Goal: Find specific page/section

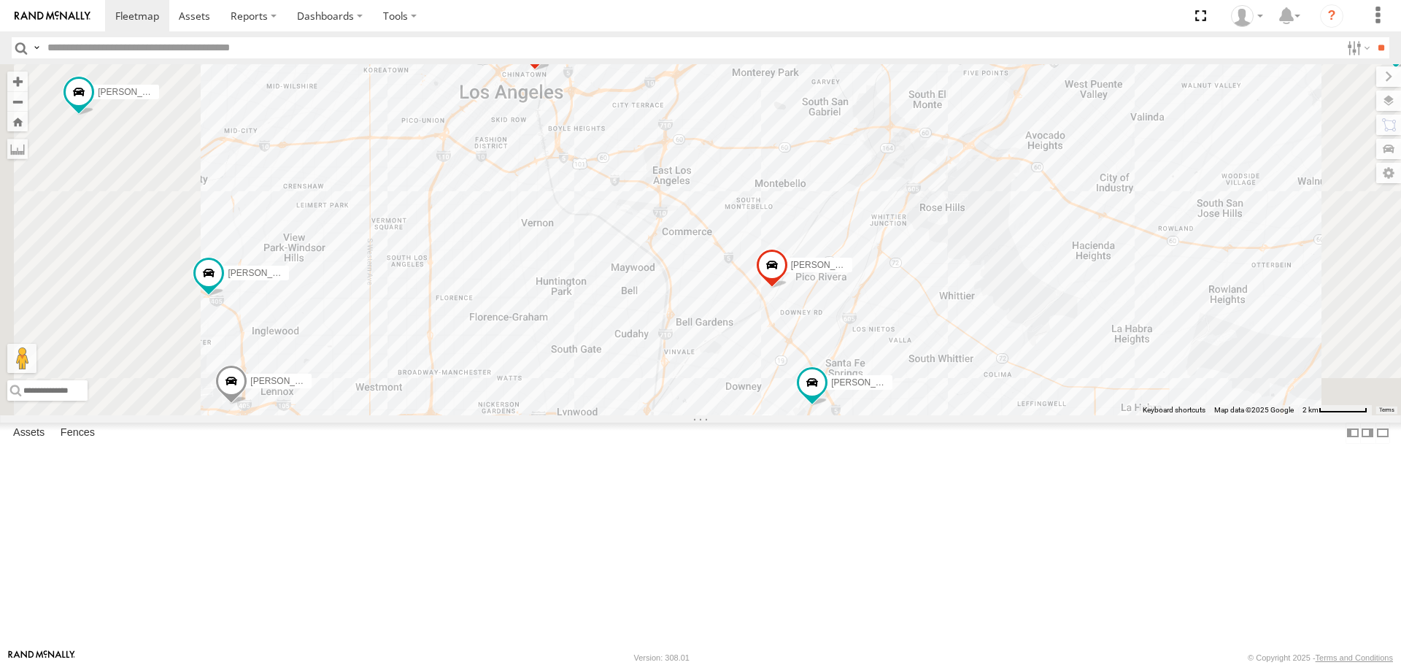
drag, startPoint x: 789, startPoint y: 314, endPoint x: 875, endPoint y: 393, distance: 117.2
click at [875, 393] on div "TAXZ467188 377214/JOSE SANCHEZ MOHAPE/T-1689 JOSE ANGEL/T-1638 834274/JOY MARCI…" at bounding box center [700, 239] width 1401 height 350
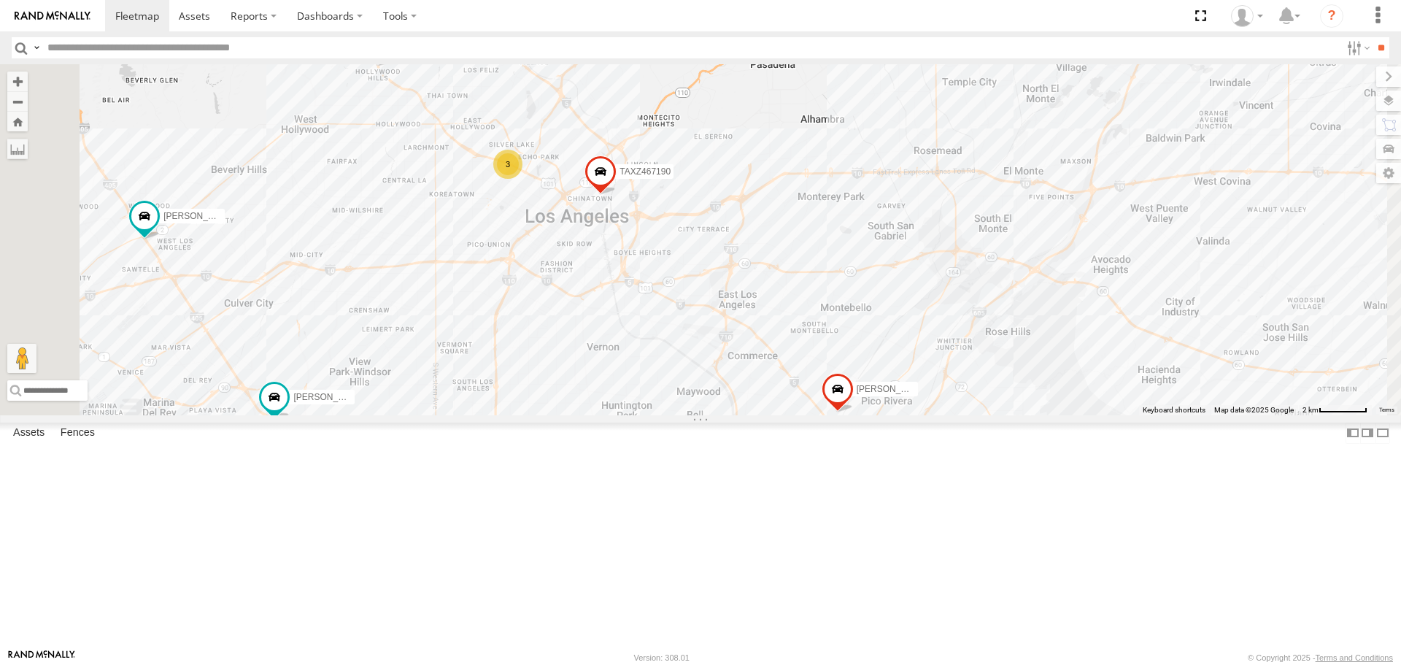
drag, startPoint x: 755, startPoint y: 395, endPoint x: 791, endPoint y: 461, distance: 74.7
click at [791, 414] on div "TAXZ467188 377214/JOSE SANCHEZ MOHAPE/T-1689 JOSE ANGEL/T-1638 834274/JOY MARCI…" at bounding box center [700, 239] width 1401 height 350
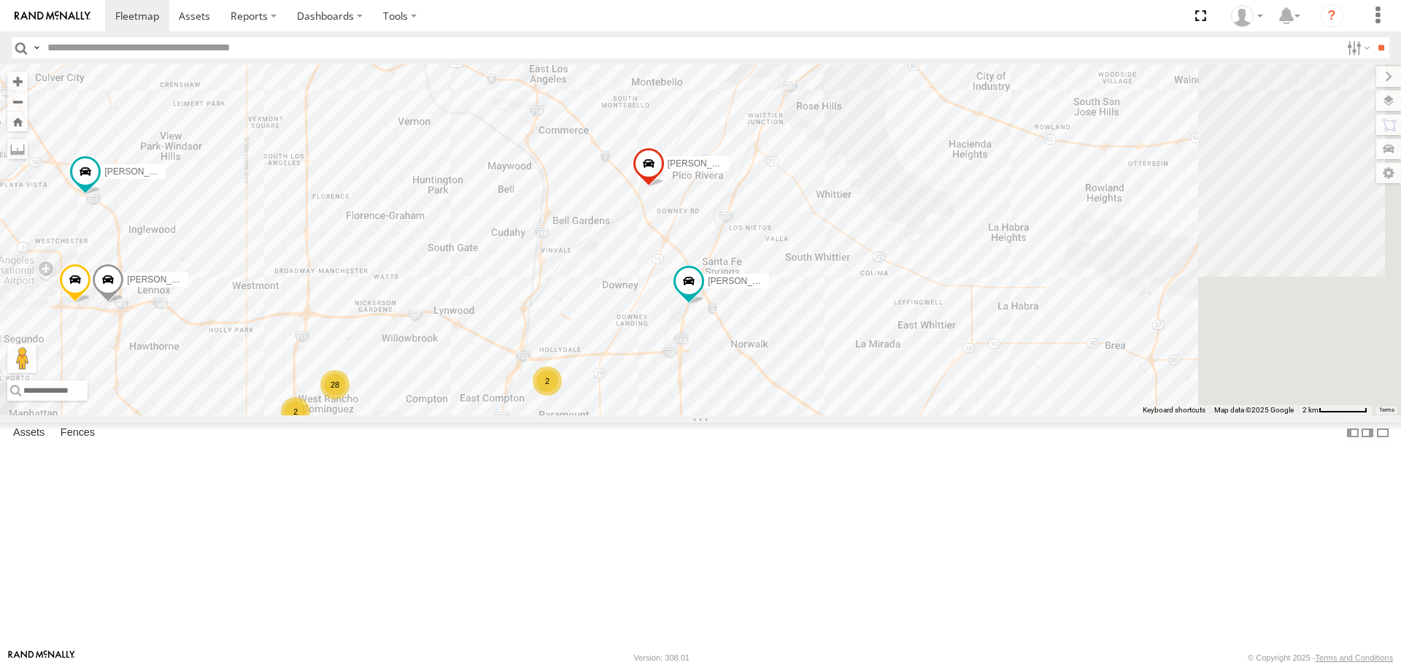
drag, startPoint x: 872, startPoint y: 532, endPoint x: 681, endPoint y: 298, distance: 302.2
click at [681, 298] on div "TAXZ467188 377214/JOSE SANCHEZ MOHAPE/T-1689 JOSE ANGEL/T-1638 834274/JOY MARCI…" at bounding box center [700, 239] width 1401 height 350
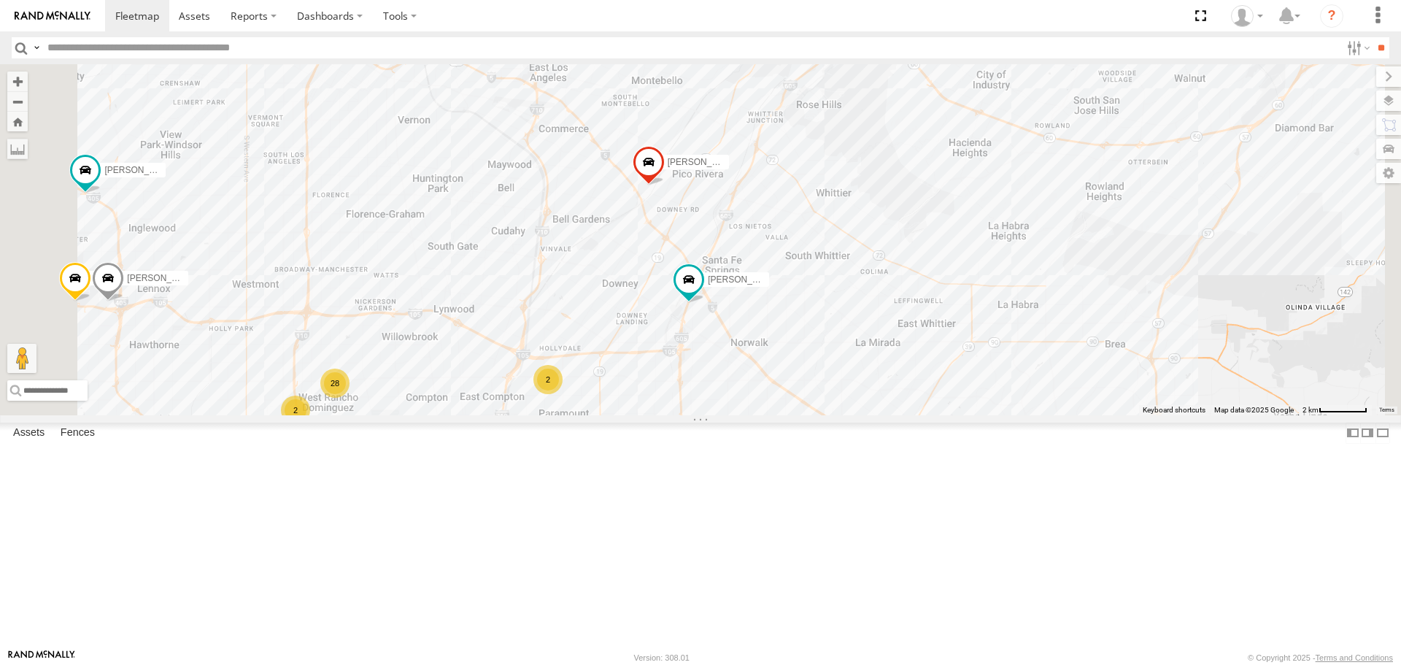
click at [147, 43] on input "text" at bounding box center [691, 47] width 1298 height 21
click at [1372, 37] on input "**" at bounding box center [1380, 47] width 17 height 21
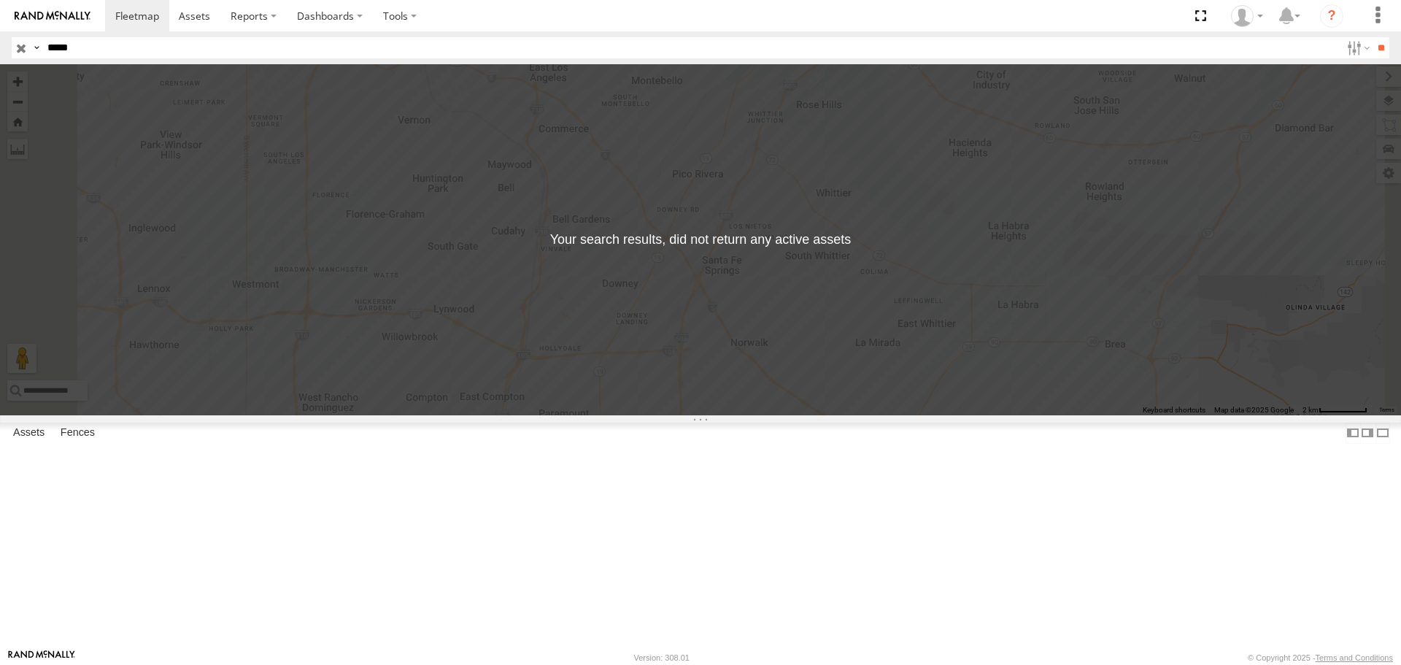
drag, startPoint x: 80, startPoint y: 44, endPoint x: 0, endPoint y: 44, distance: 79.5
click at [0, 44] on header "Search Query Asset ID Asset Label Registration Manufacturer Model VIN Job ID" at bounding box center [700, 47] width 1401 height 33
type input "******"
click at [1372, 37] on input "**" at bounding box center [1380, 47] width 17 height 21
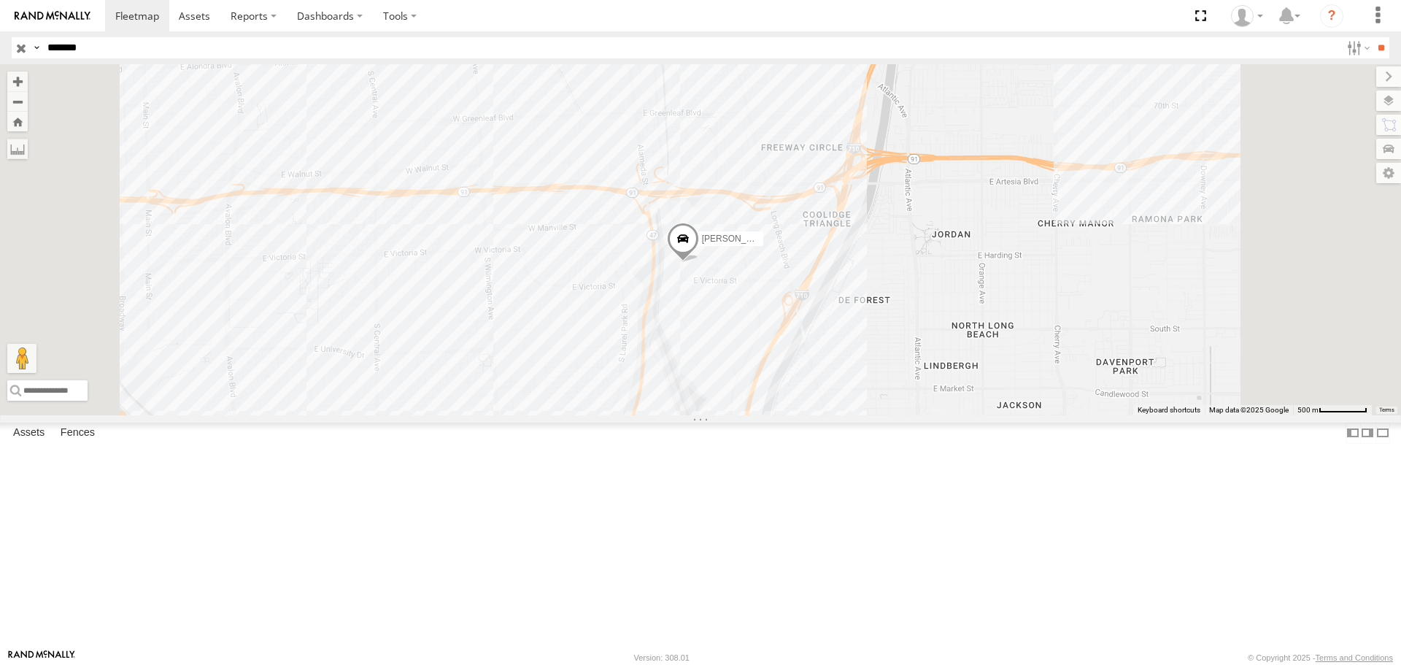
click at [20, 42] on input "button" at bounding box center [21, 47] width 19 height 21
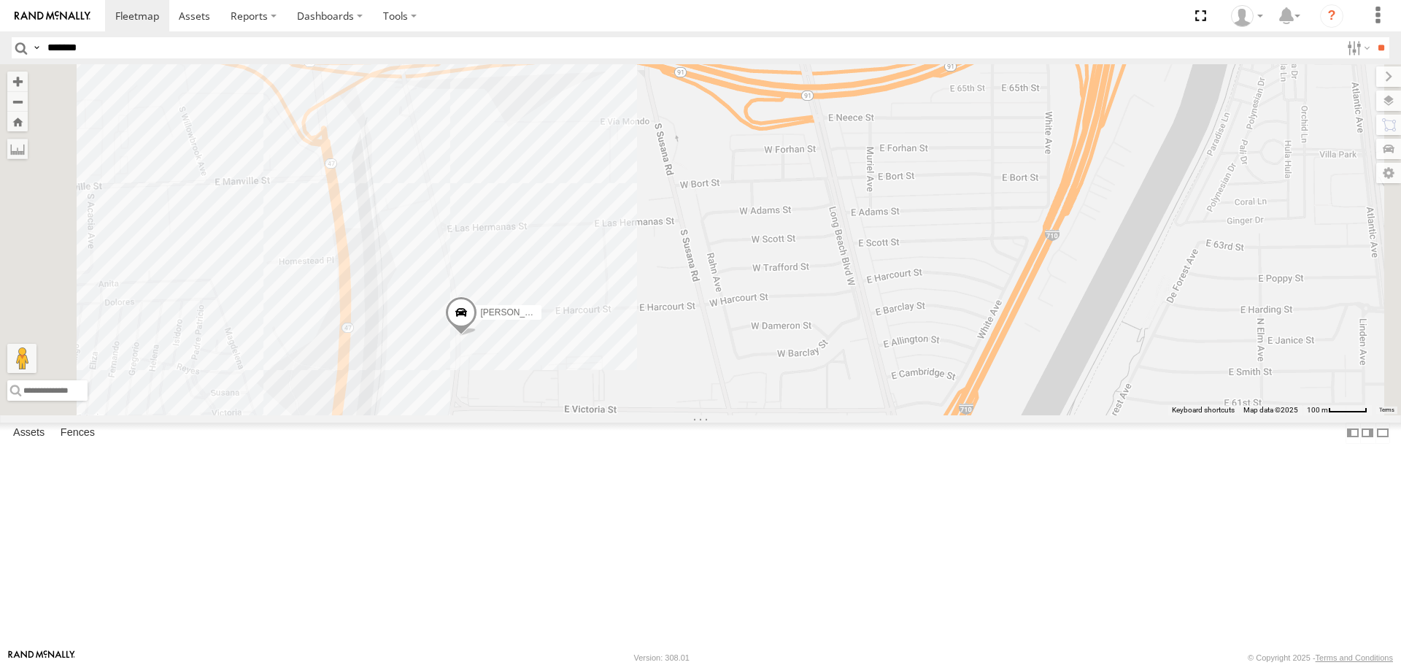
drag, startPoint x: 703, startPoint y: 595, endPoint x: 734, endPoint y: 464, distance: 134.8
click at [734, 414] on div "TAXZ467188 377214/JOSE SANCHEZ CHAPO MOHAPE/T-1689 JOSE ANGEL/T-1638 834274/JOY…" at bounding box center [700, 239] width 1401 height 350
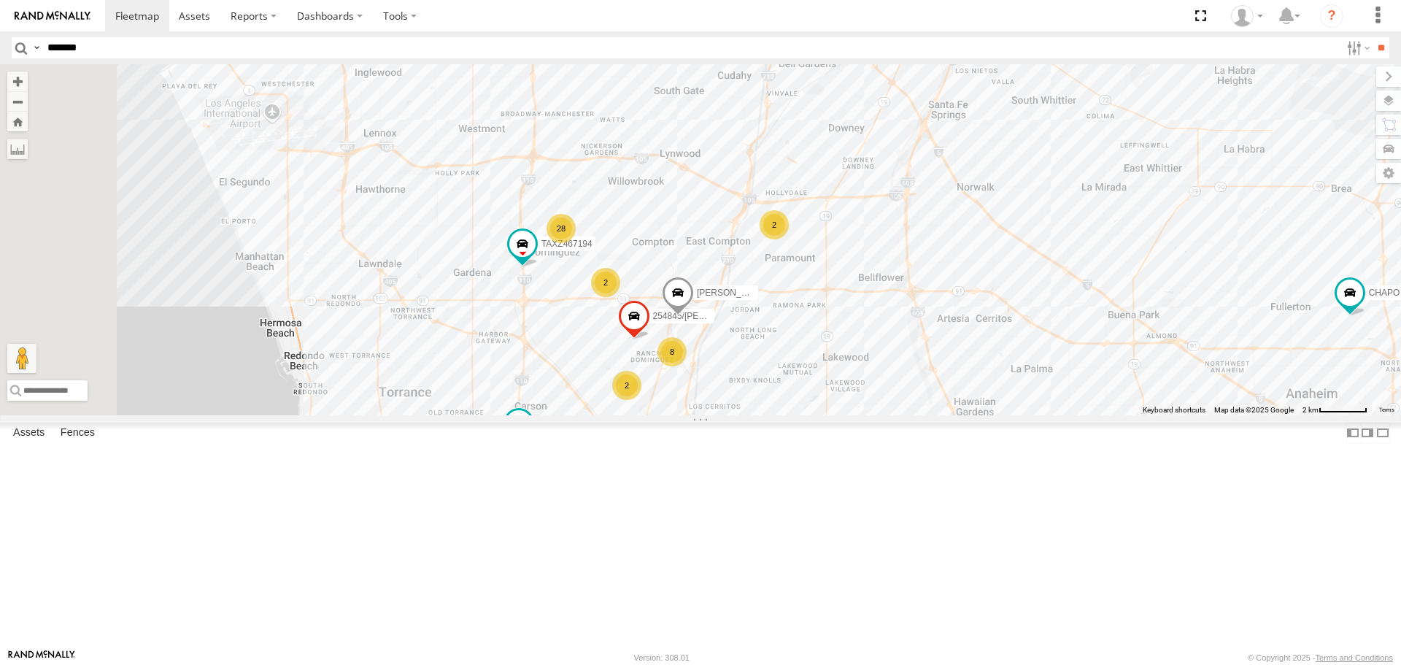
drag, startPoint x: 532, startPoint y: 309, endPoint x: 776, endPoint y: 311, distance: 244.4
click at [776, 311] on div "GILDER 28 8 SAM/T-1625 LARS/T-1623 CHAPO 254845/QUINN BRUCE/T-1698 2 2 TAXZ4671…" at bounding box center [700, 239] width 1401 height 350
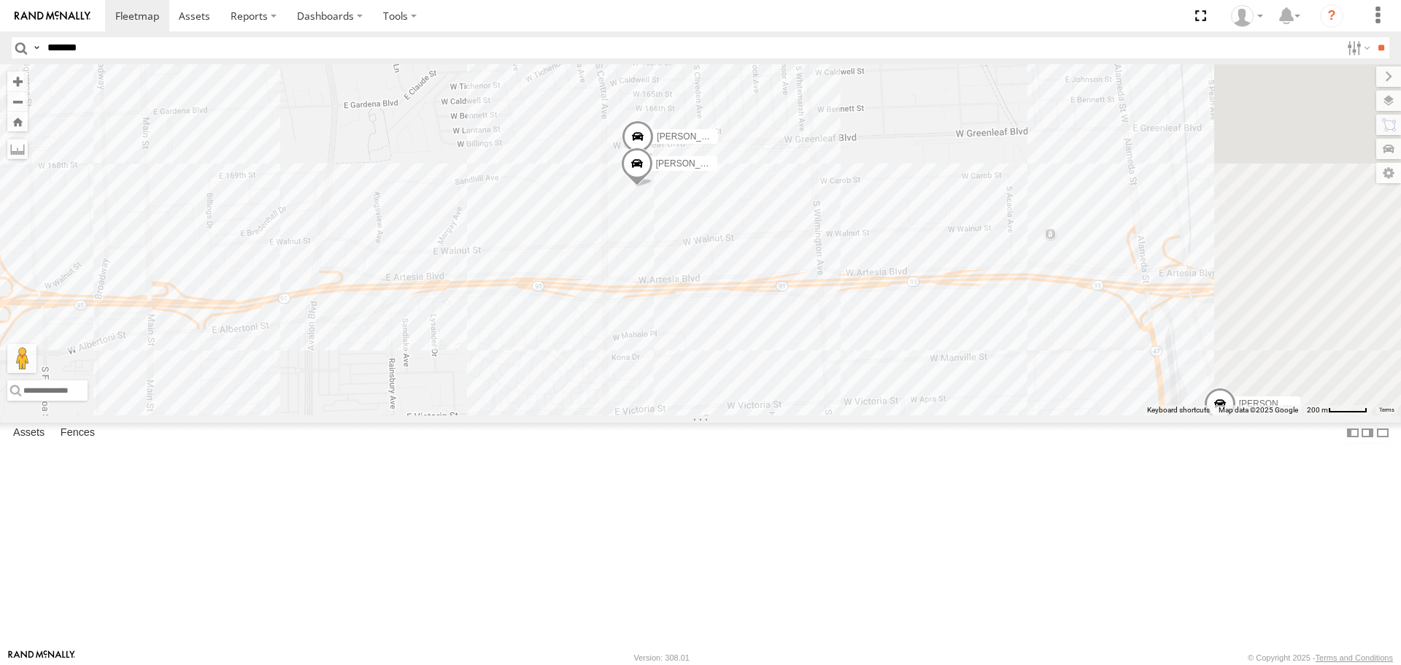
drag, startPoint x: 859, startPoint y: 311, endPoint x: 829, endPoint y: 311, distance: 29.9
click at [829, 311] on div "GILDER SAM/T-1625 LARS/T-1623 CHAPO 254845/QUINN BRUCE/T-1698 TAXZ467194 CARLOS…" at bounding box center [700, 239] width 1401 height 350
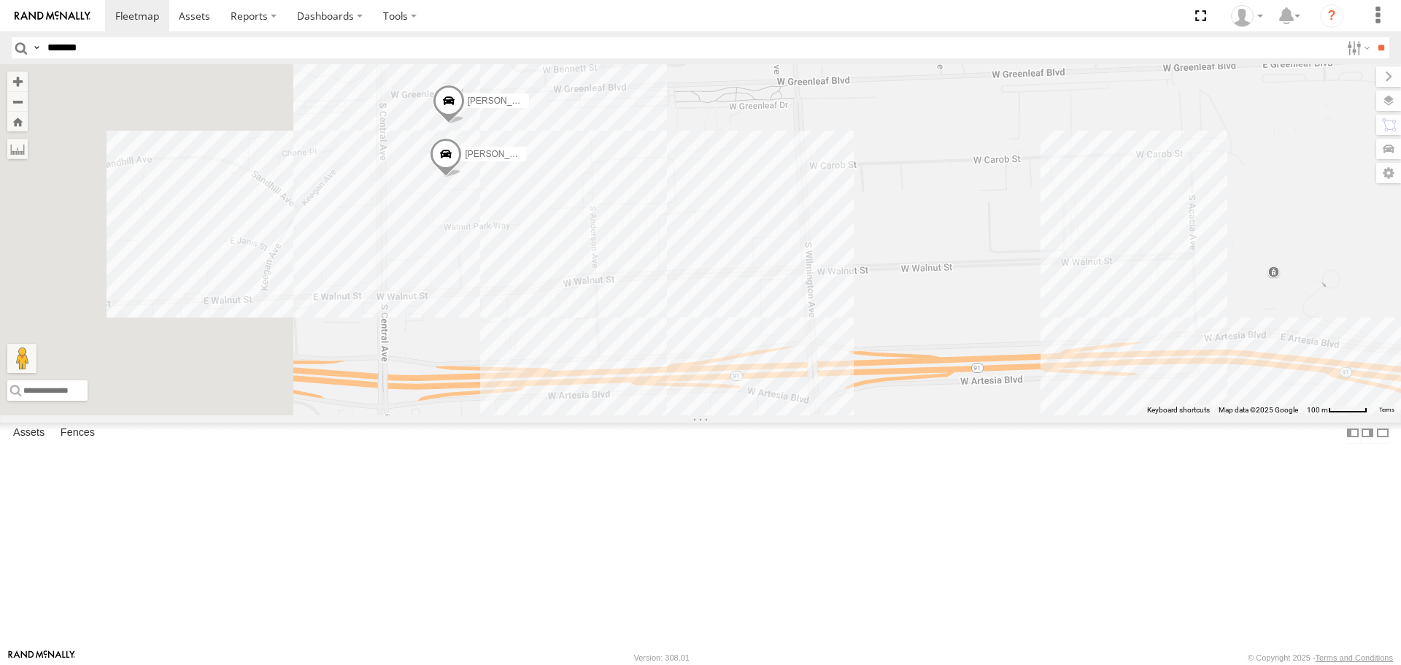
drag, startPoint x: 416, startPoint y: 295, endPoint x: 1248, endPoint y: 278, distance: 832.5
click at [1248, 278] on div "GILDER SAM/T-1625 LARS/T-1623 CHAPO 254845/QUINN BRUCE/T-1698 TAXZ467194 CARLOS…" at bounding box center [700, 239] width 1401 height 350
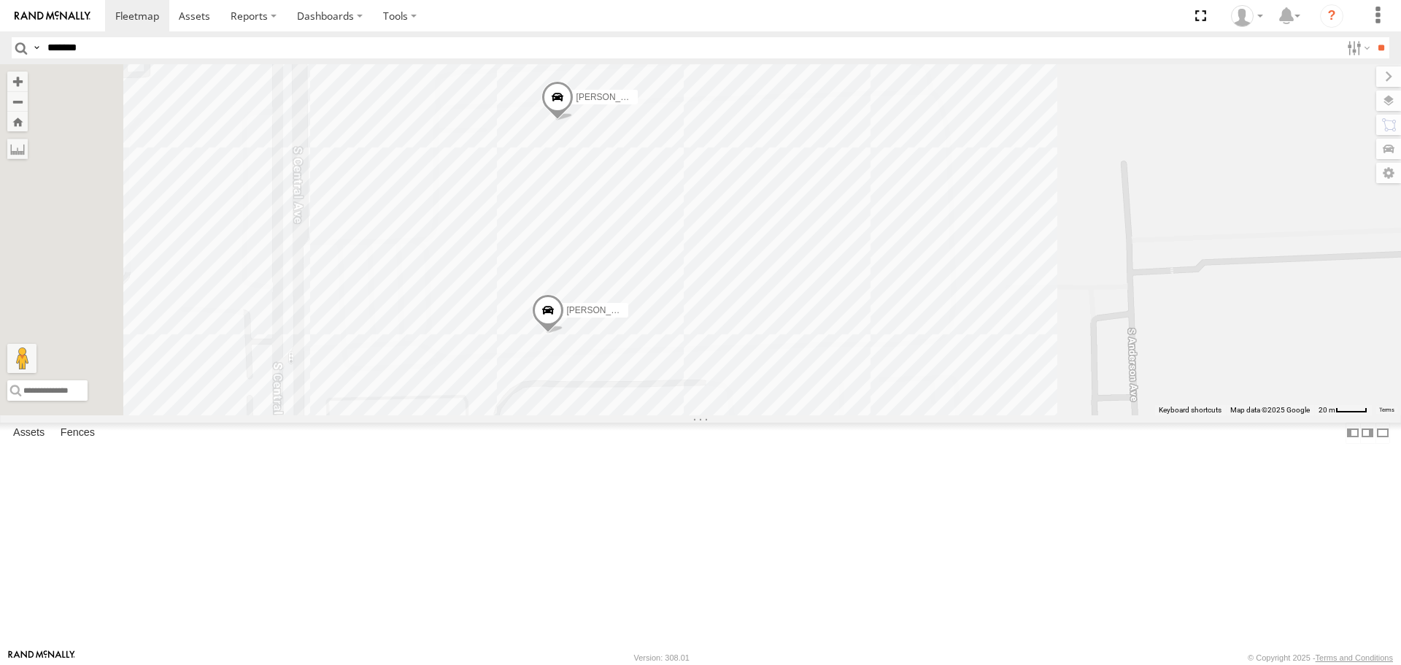
drag, startPoint x: 535, startPoint y: 258, endPoint x: 767, endPoint y: 344, distance: 246.5
click at [763, 343] on div "GILDER SAM/T-1625 LARS/T-1623 CHAPO 254845/QUINN BRUCE/T-1698 TAXZ467194 CARLOS…" at bounding box center [700, 239] width 1401 height 350
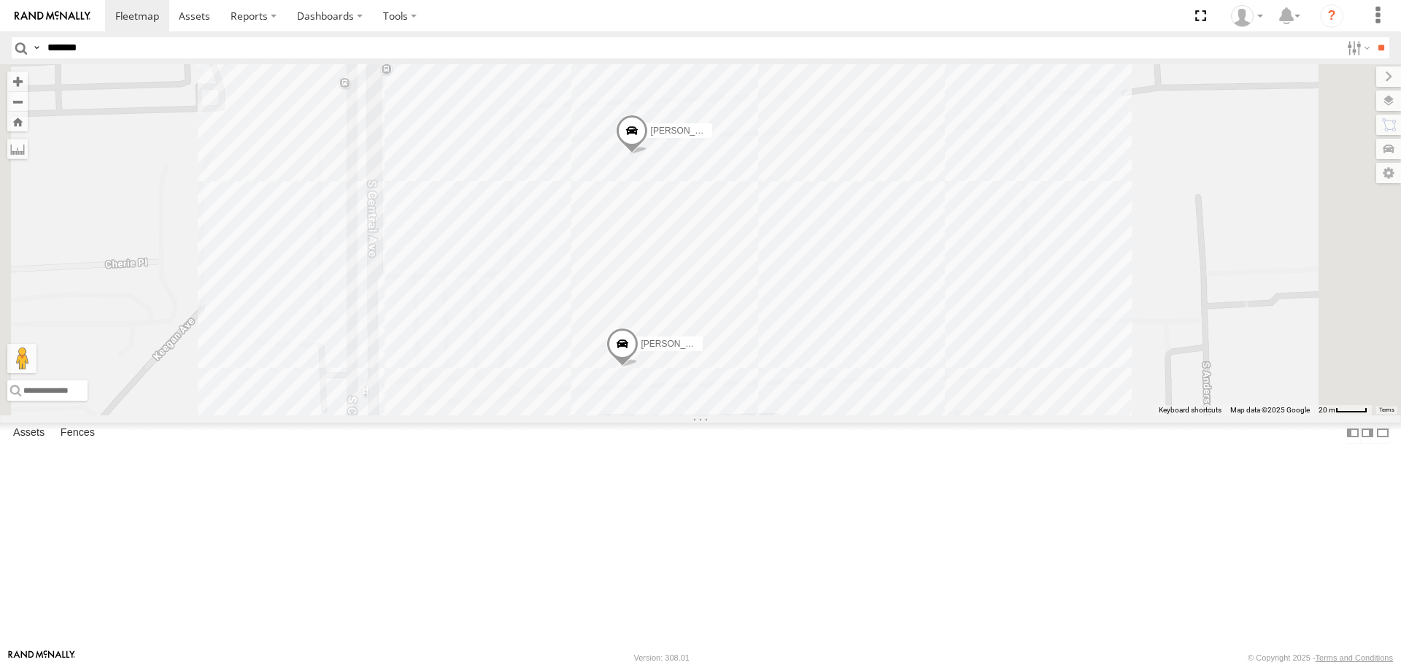
click at [166, 45] on input "******" at bounding box center [691, 47] width 1298 height 21
type input "****"
click at [1372, 37] on input "**" at bounding box center [1380, 47] width 17 height 21
click at [0, 0] on div "FCL" at bounding box center [0, 0] width 0 height 0
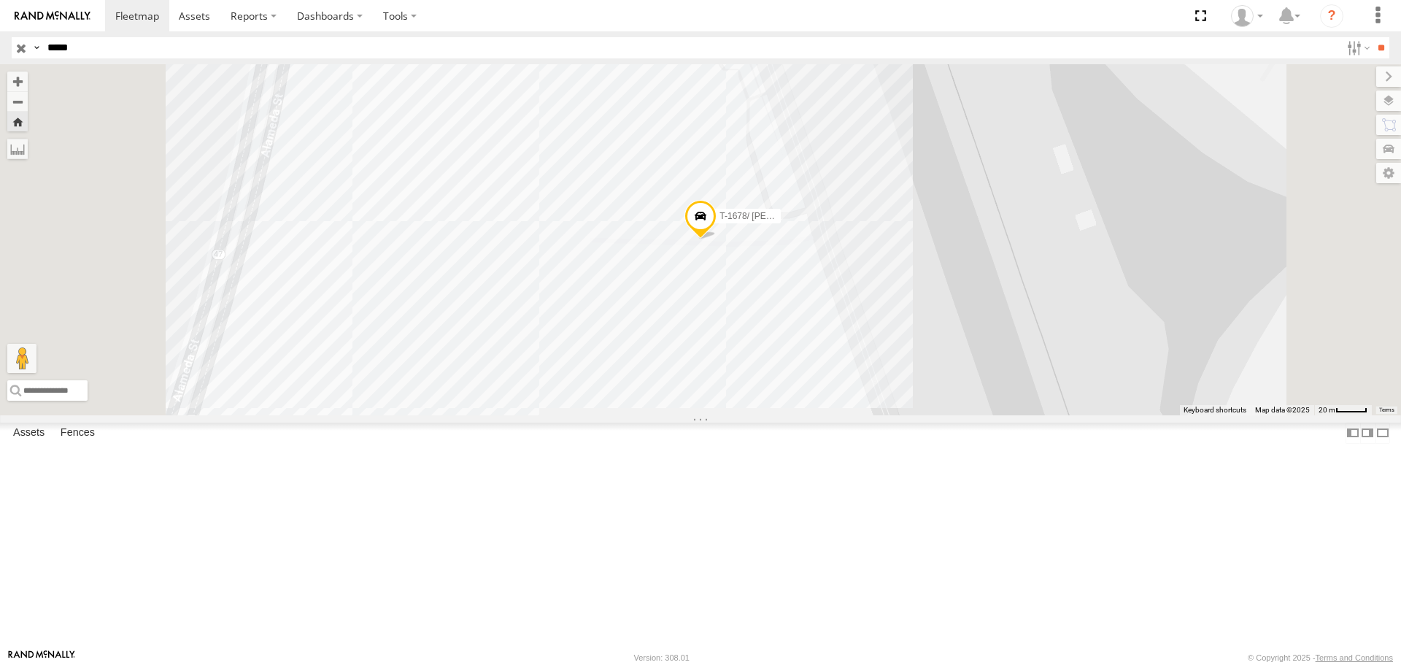
click at [23, 47] on input "button" at bounding box center [21, 47] width 19 height 21
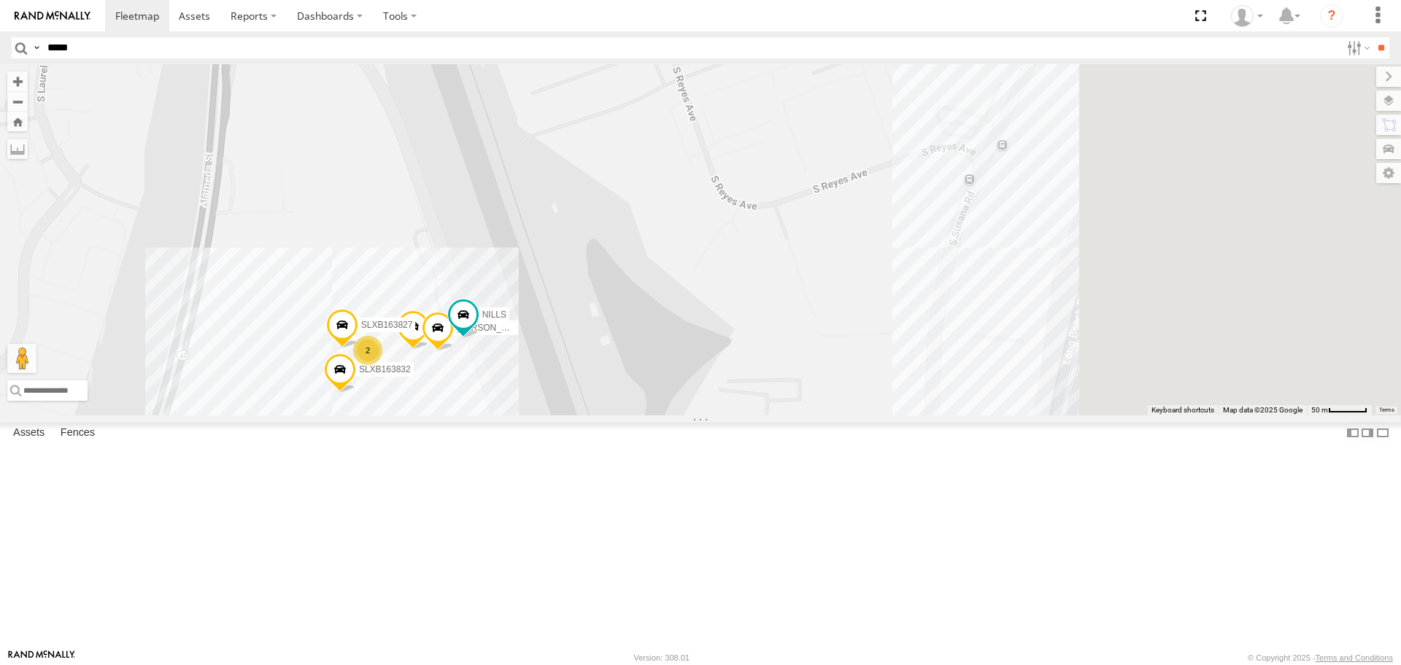
drag, startPoint x: 1048, startPoint y: 313, endPoint x: 745, endPoint y: 565, distance: 394.2
click at [746, 414] on div "254845/QUINN KENNY T-1618/BONI SERGIO GILDER NILLS LUIS CAMPOS JOSE P SLXB16383…" at bounding box center [700, 239] width 1401 height 350
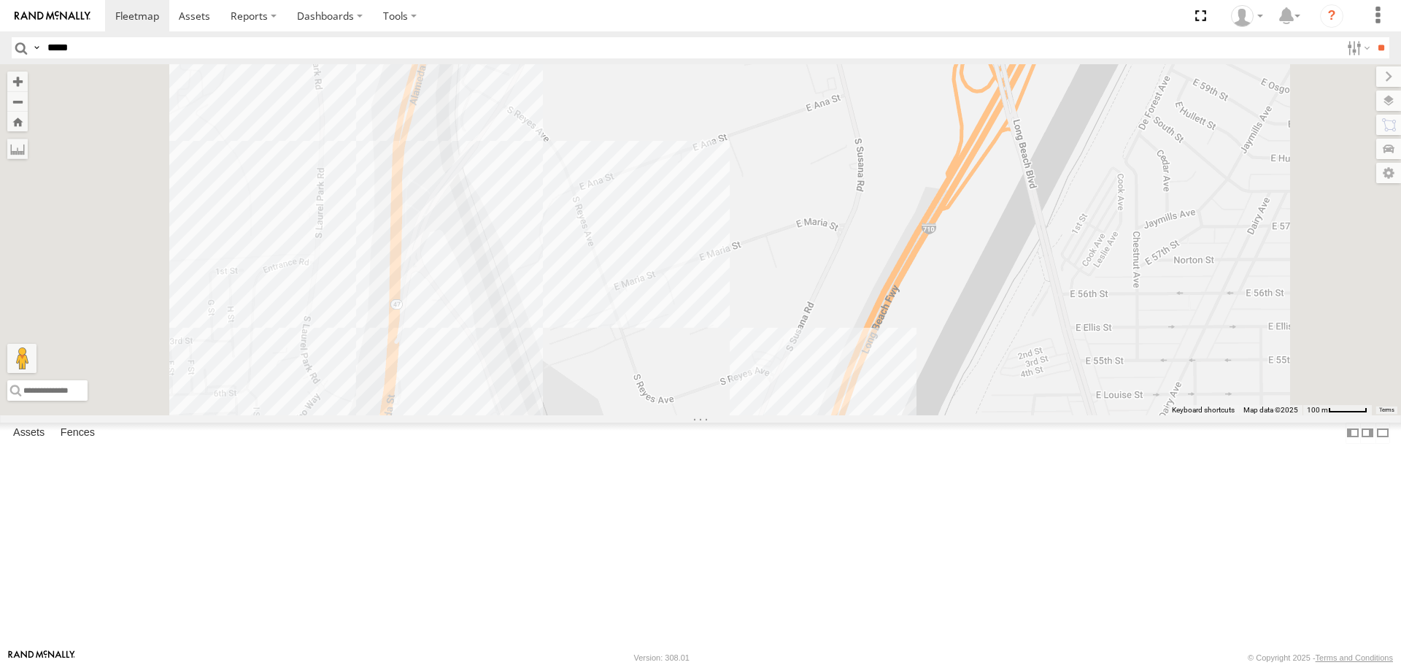
drag, startPoint x: 764, startPoint y: 325, endPoint x: 824, endPoint y: 501, distance: 186.2
click at [823, 414] on div "254845/QUINN KENNY T-1618/BONI SERGIO GILDER NILLS LUIS CAMPOS JOSE P SLXB16382…" at bounding box center [700, 239] width 1401 height 350
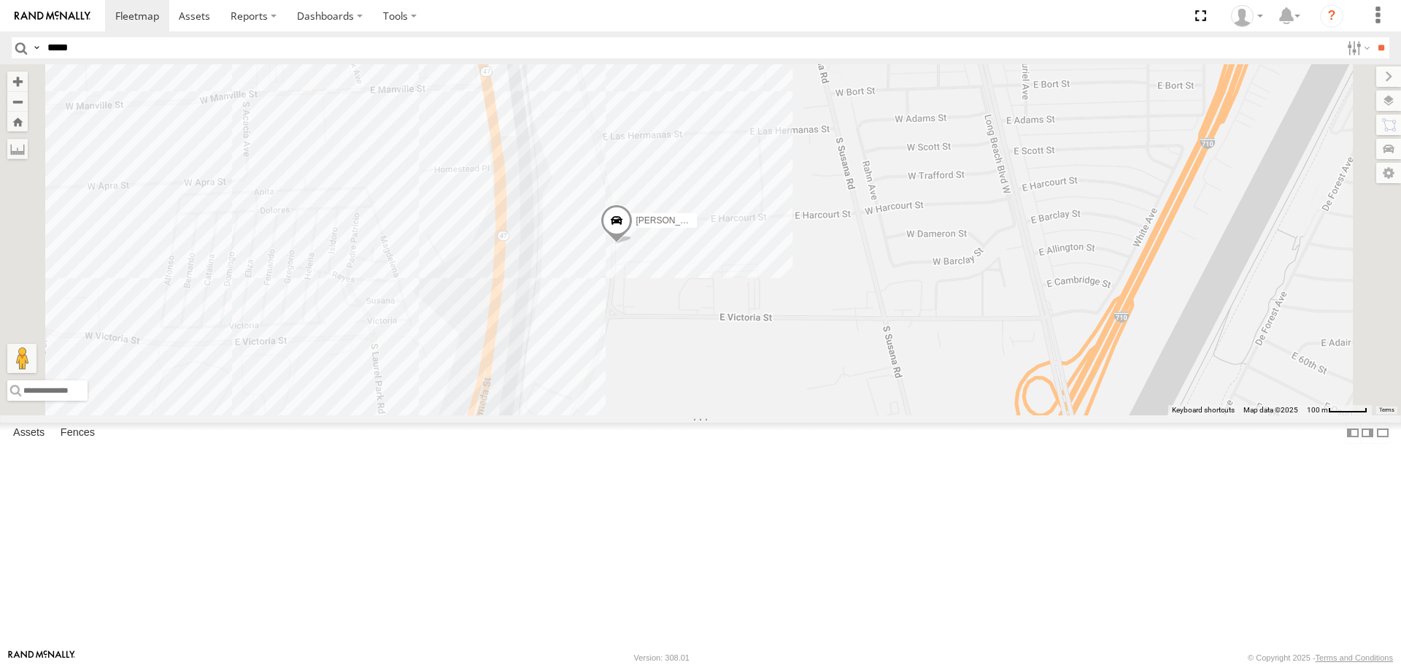
drag, startPoint x: 840, startPoint y: 222, endPoint x: 864, endPoint y: 435, distance: 214.4
click at [864, 414] on div "254845/QUINN KENNY T-1618/BONI SERGIO GILDER NILLS LUIS CAMPOS JOSE P SLXB16382…" at bounding box center [700, 239] width 1401 height 350
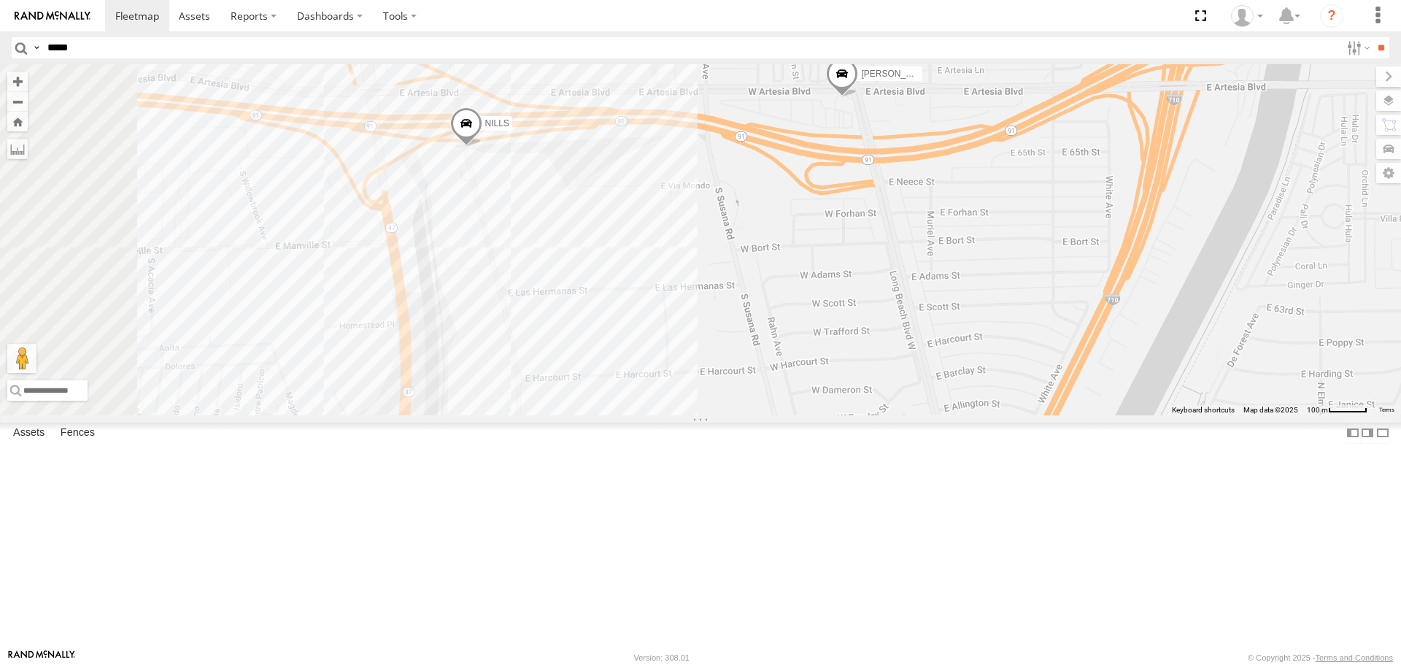
drag, startPoint x: 1051, startPoint y: 136, endPoint x: 1096, endPoint y: 255, distance: 127.0
click at [1096, 255] on div "254845/QUINN T-1618/BONI SERGIO GILDER JOSE P NILLS" at bounding box center [700, 239] width 1401 height 350
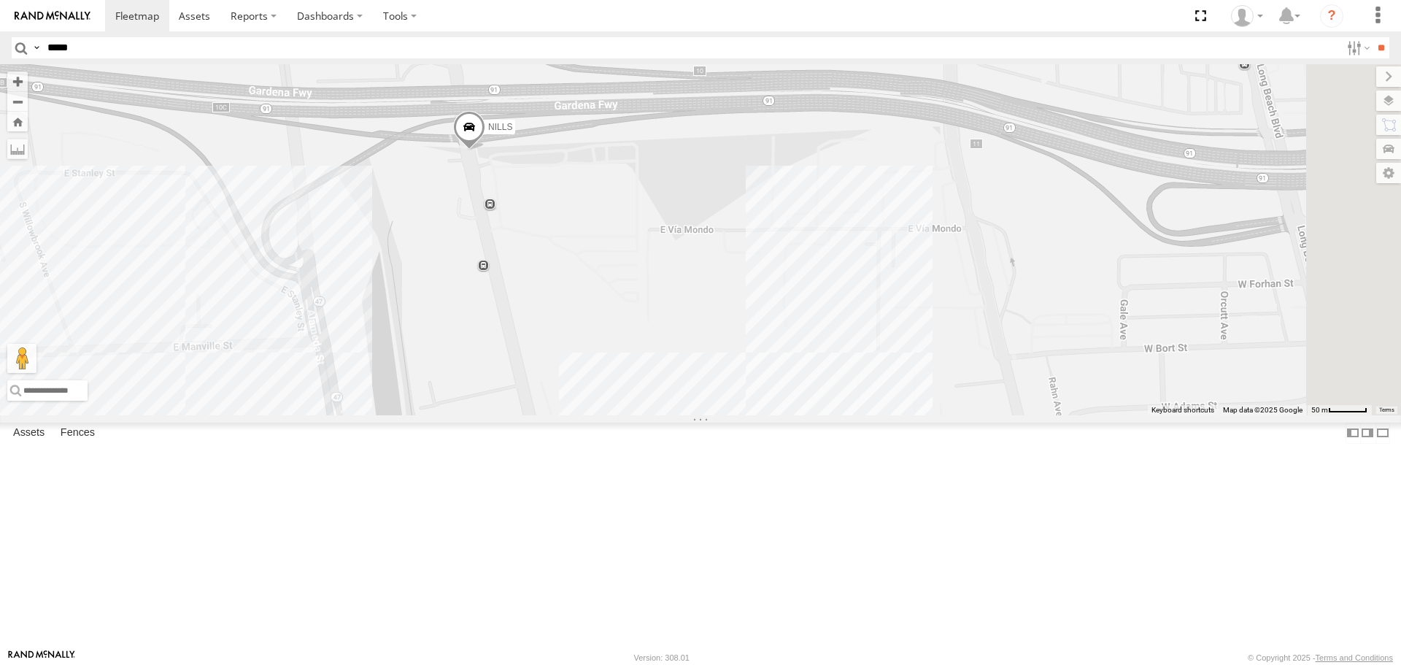
click at [36, 12] on img at bounding box center [53, 16] width 76 height 10
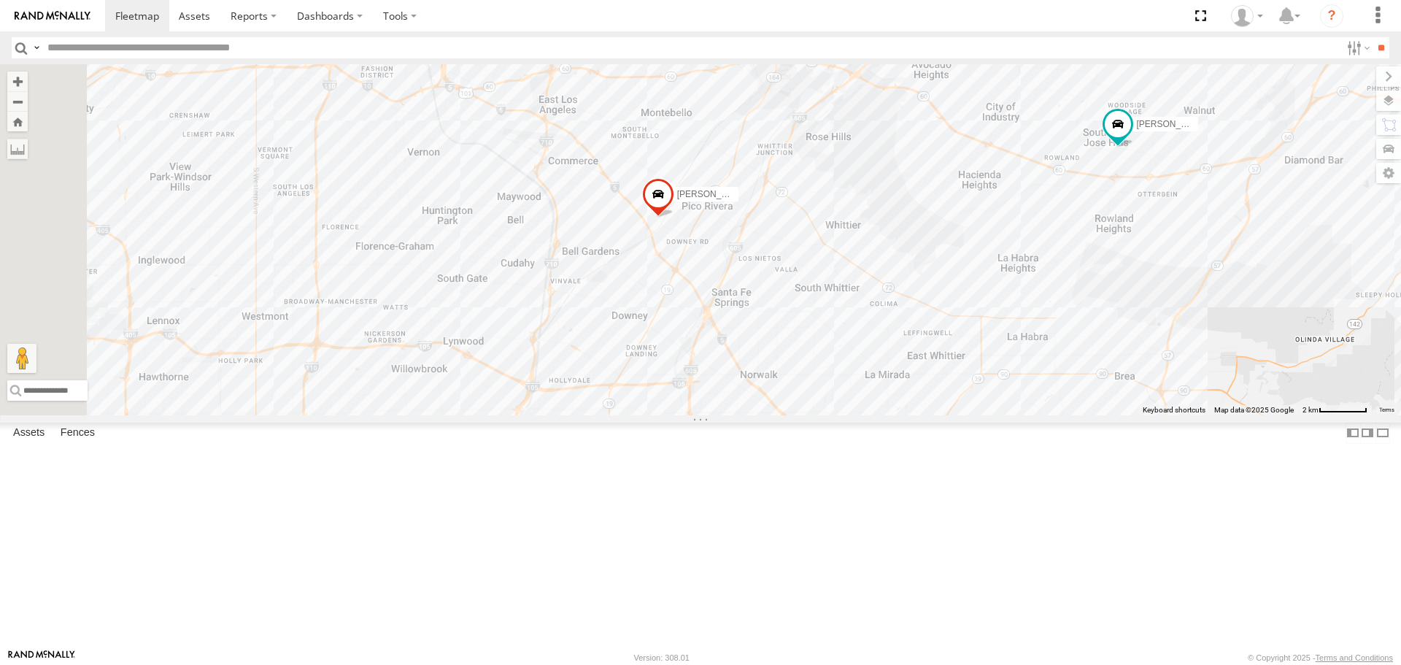
drag, startPoint x: 758, startPoint y: 373, endPoint x: 1220, endPoint y: 354, distance: 462.9
click at [1220, 354] on div "[PERSON_NAME]/T-1625 TAXZ467188 CHAPO T-1620/[PERSON_NAME]/T-1689 [PERSON_NAME]…" at bounding box center [700, 239] width 1401 height 350
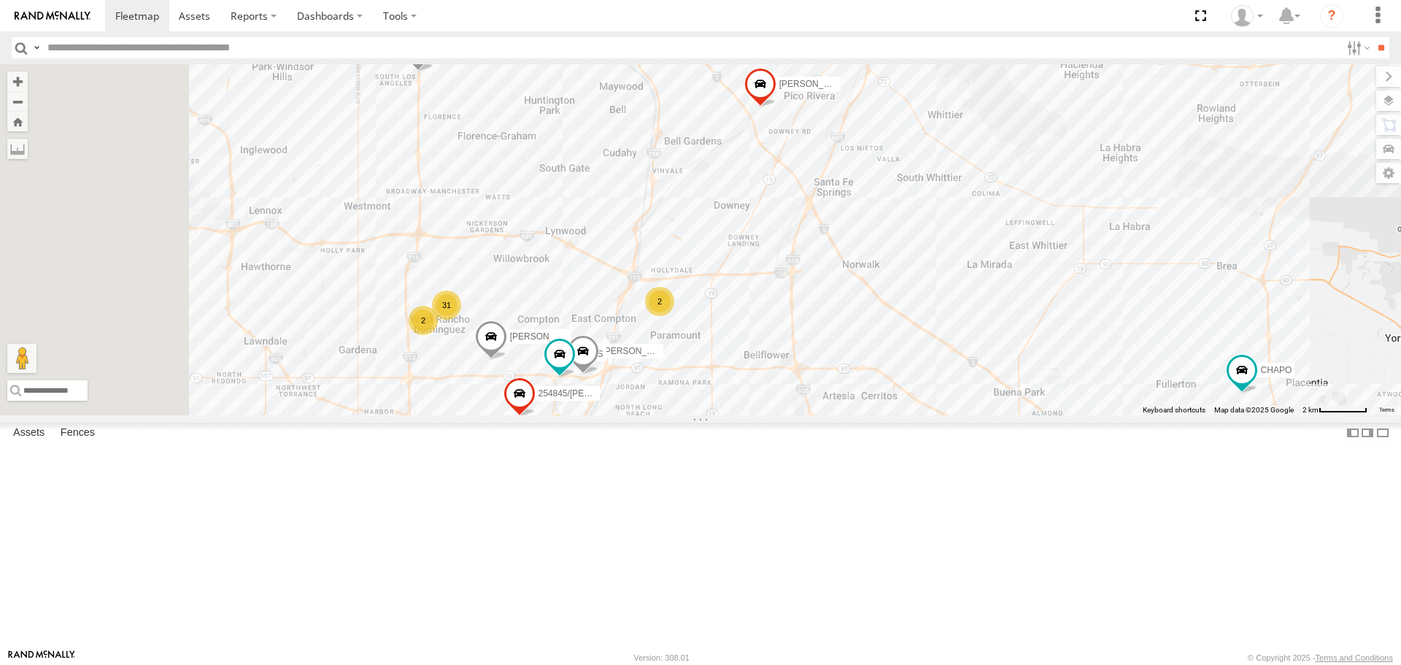
drag, startPoint x: 922, startPoint y: 438, endPoint x: 1045, endPoint y: 276, distance: 202.5
click at [1045, 276] on div "[PERSON_NAME]/T-1625 TAXZ467188 CHAPO T-1620/[PERSON_NAME]/T-1689 [PERSON_NAME]…" at bounding box center [700, 239] width 1401 height 350
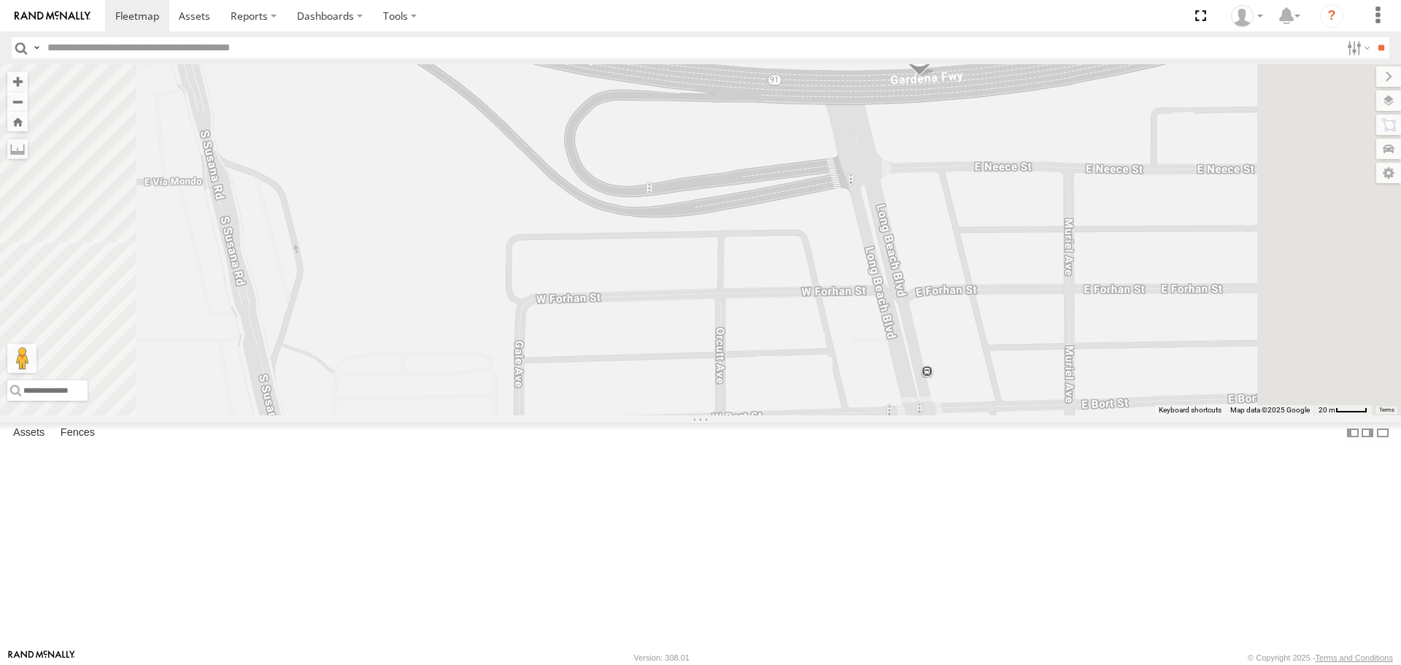
click at [37, 15] on img at bounding box center [53, 16] width 76 height 10
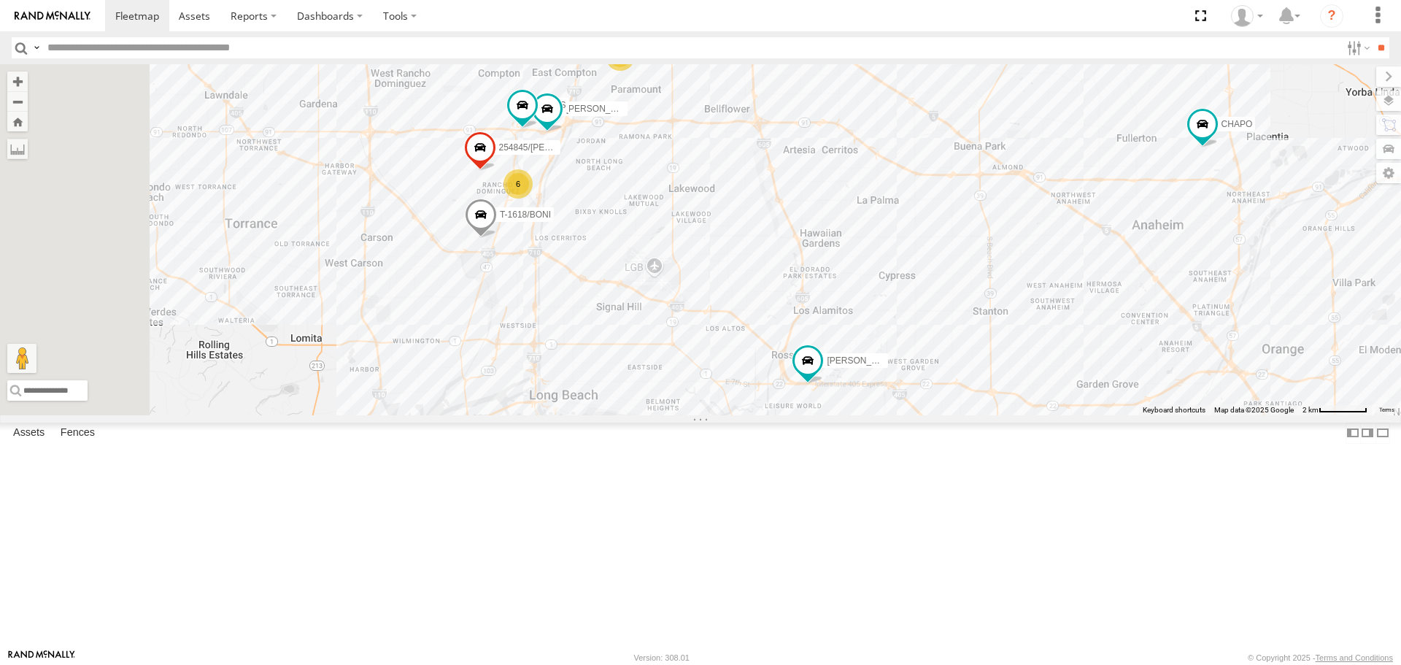
drag, startPoint x: 967, startPoint y: 321, endPoint x: 1209, endPoint y: 477, distance: 288.7
click at [1209, 414] on div "SAM/T-1625 TAXZ467188 CHAPO T-1620/JONI MOHAPE/T-1689 JOSE ANGEL/T-1638 LUIS CA…" at bounding box center [700, 239] width 1401 height 350
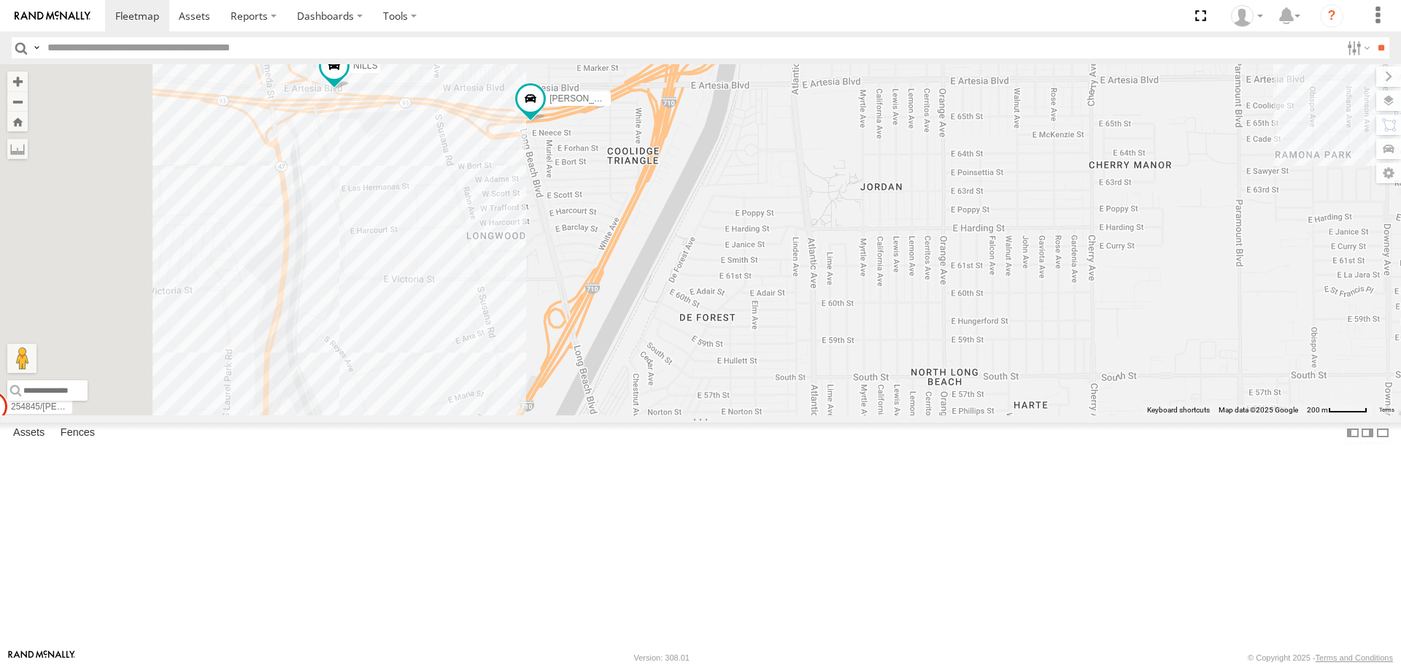
click at [717, 278] on div "SAM/T-1625 TAXZ467188 CHAPO T-1620/JONI MOHAPE/T-1689 JOSE ANGEL/T-1638 LUIS CA…" at bounding box center [700, 239] width 1401 height 350
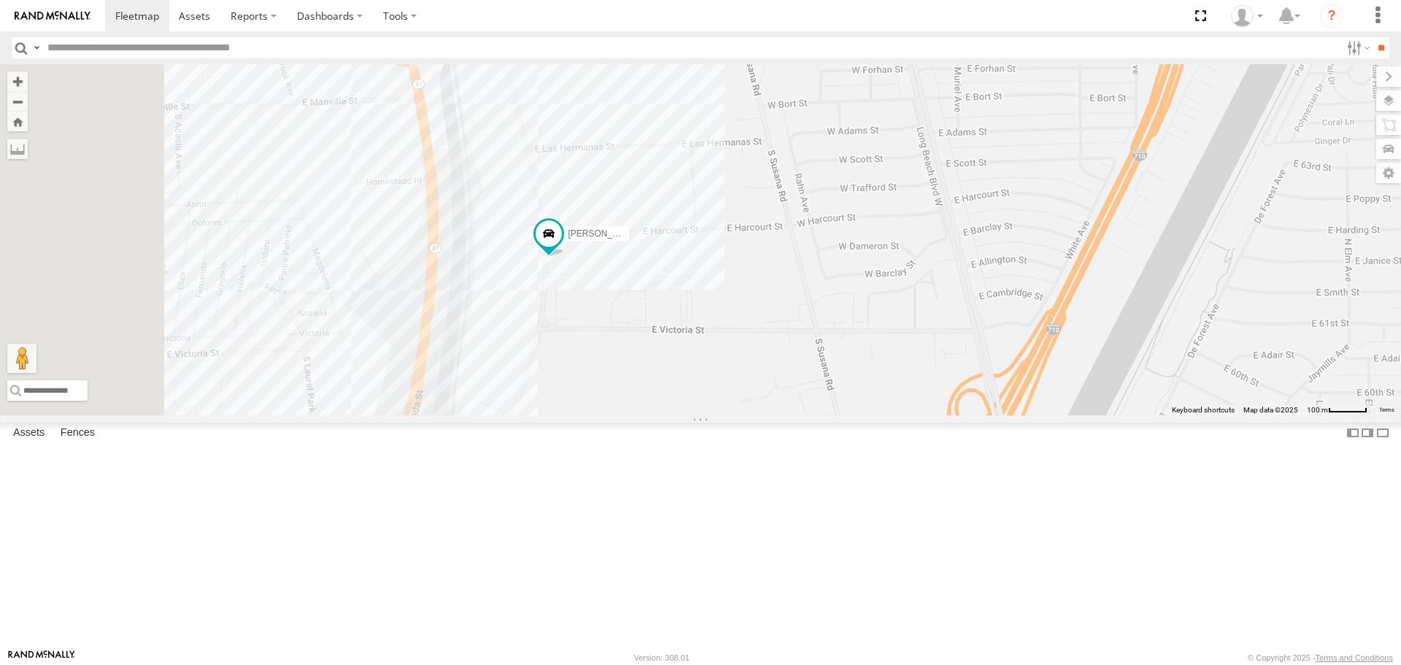
drag, startPoint x: 531, startPoint y: 376, endPoint x: 735, endPoint y: 388, distance: 203.8
click at [735, 388] on div "SAM/T-1625 TAXZ467188 CHAPO T-1620/JONI MOHAPE/T-1689 JOSE ANGEL/T-1638 LUIS CA…" at bounding box center [700, 239] width 1401 height 350
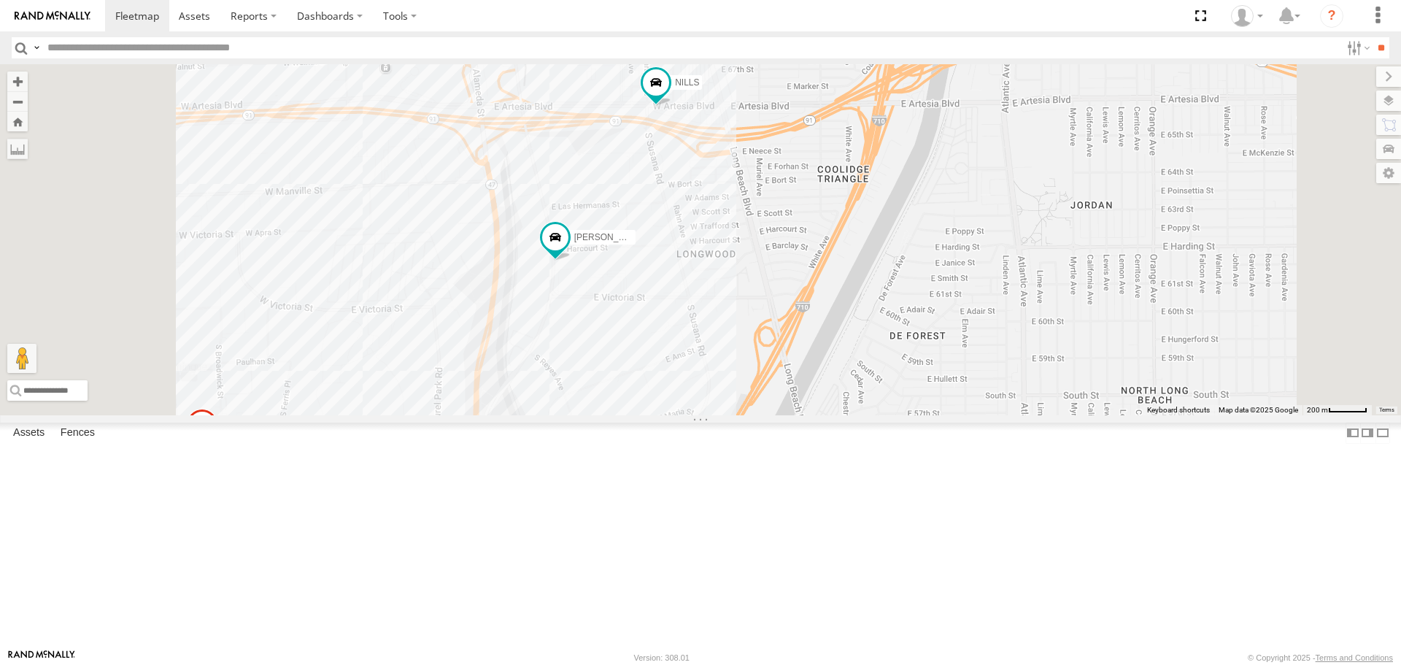
click at [50, 15] on img at bounding box center [53, 16] width 76 height 10
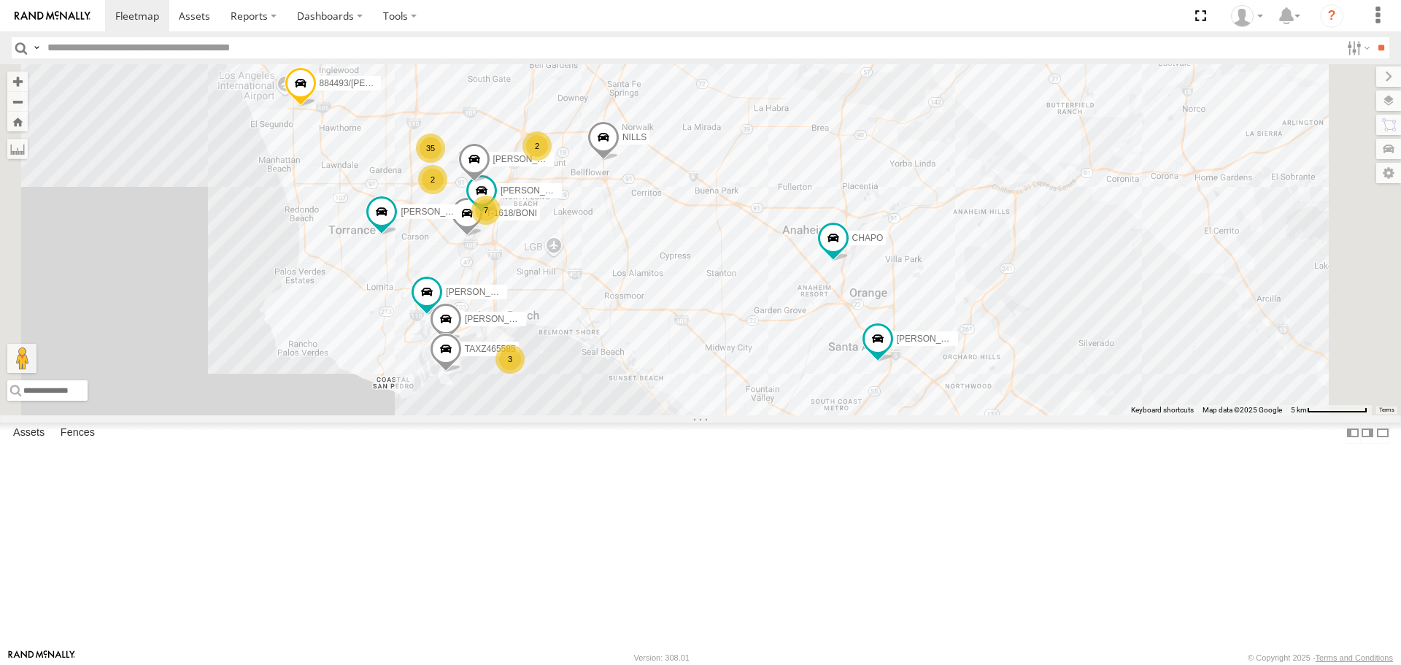
click at [1134, 295] on div "SAM/T-1625 LARS/T-1623 LEVERN/T-1627 884493/RUDYS CHAPO KENNY TAXZ465585 T-1618…" at bounding box center [700, 239] width 1401 height 350
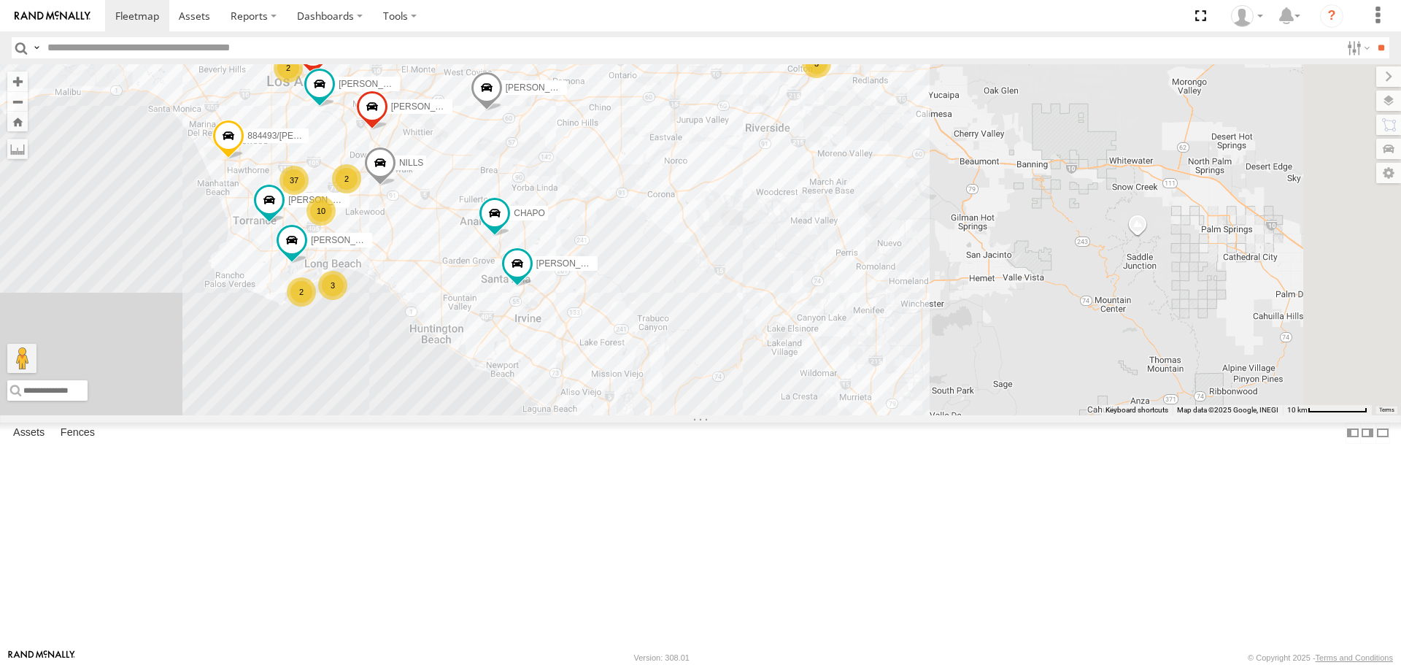
drag, startPoint x: 1207, startPoint y: 264, endPoint x: 802, endPoint y: 274, distance: 405.7
click at [802, 274] on div "SAM/T-1625 LARS/T-1623 LEVERN/T-1627 884493/RUDYS CHAPO KENNY GILDER NILLS LUIS…" at bounding box center [700, 239] width 1401 height 350
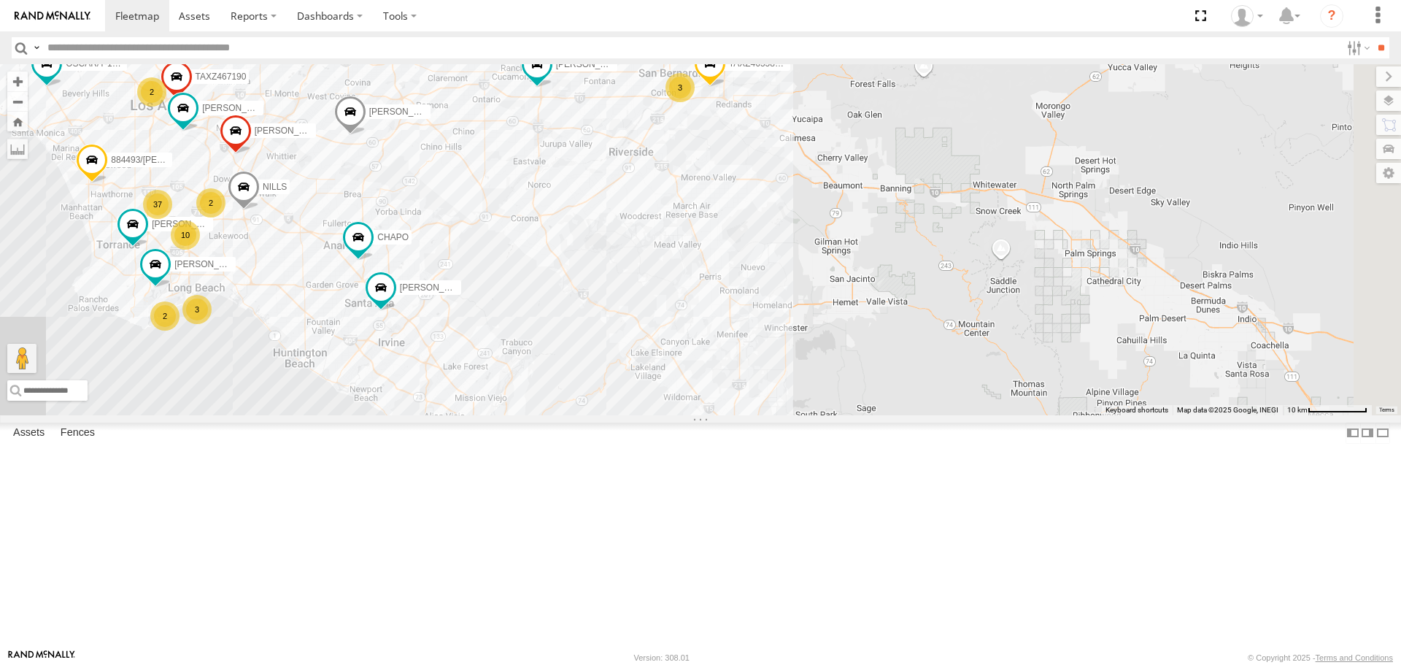
drag, startPoint x: 1118, startPoint y: 281, endPoint x: 979, endPoint y: 306, distance: 140.9
click at [979, 306] on div "SAM/T-1625 LARS/T-1623 LEVERN/T-1627 884493/RUDYS CHAPO KENNY GILDER NILLS LUIS…" at bounding box center [700, 239] width 1401 height 350
